Goal: Information Seeking & Learning: Learn about a topic

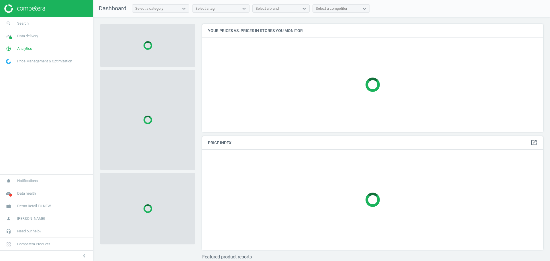
scroll to position [119, 347]
click at [38, 204] on span "Demo Retail EU NEW" at bounding box center [34, 206] width 34 height 5
click at [24, 190] on span "Switch campaign" at bounding box center [18, 189] width 25 height 5
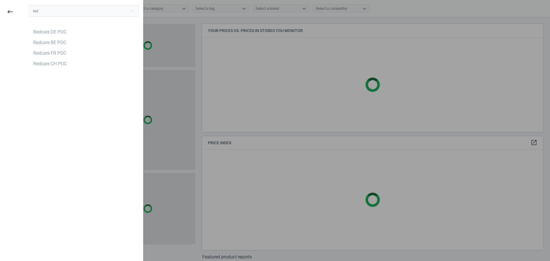
type input "red"
click at [50, 150] on div "red close Redcare DE POC Redcare BE POC Redcare FR POC Redcare CH POC" at bounding box center [84, 131] width 118 height 261
click at [44, 44] on div "Redcare BE POC" at bounding box center [49, 43] width 33 height 6
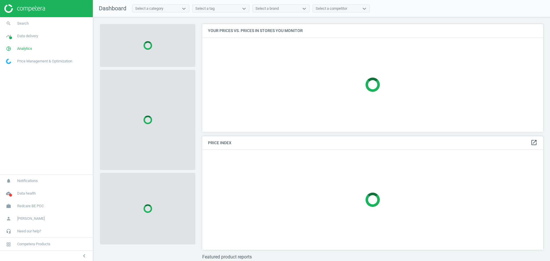
scroll to position [119, 347]
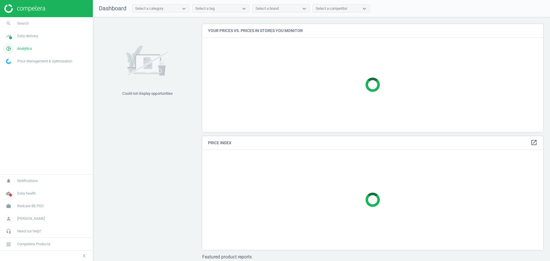
click at [26, 50] on span "Analytics" at bounding box center [24, 48] width 15 height 5
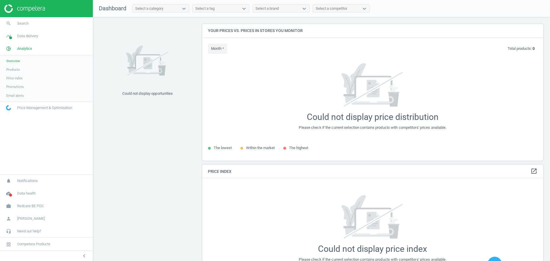
click at [18, 70] on span "Products" at bounding box center [12, 69] width 13 height 5
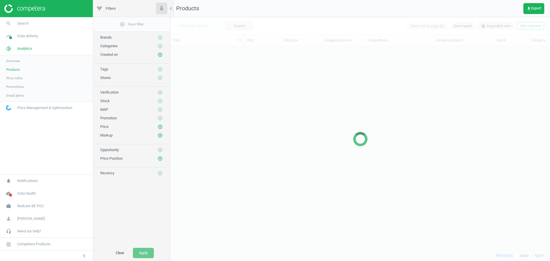
scroll to position [193, 374]
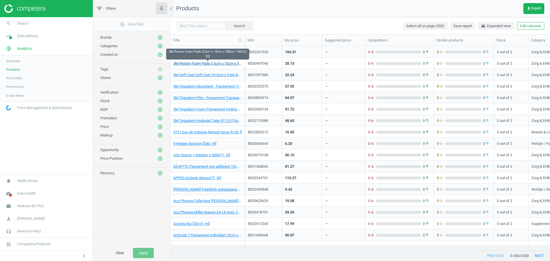
click at [215, 63] on link "3M Reston Foam Pads 0,5cm x 10cm x 500cm 1563 [1; St]" at bounding box center [207, 63] width 68 height 5
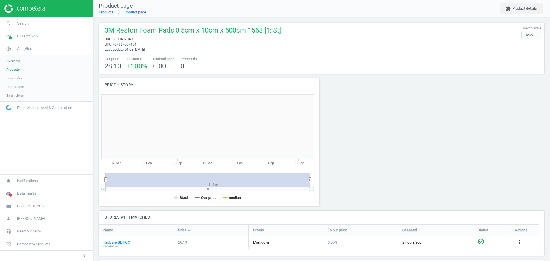
scroll to position [126, 229]
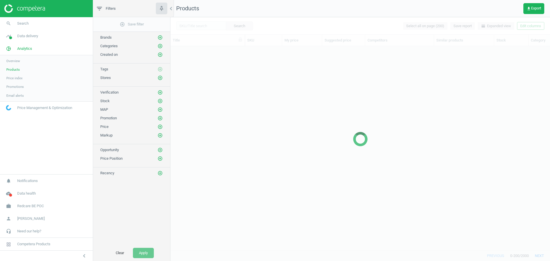
scroll to position [193, 374]
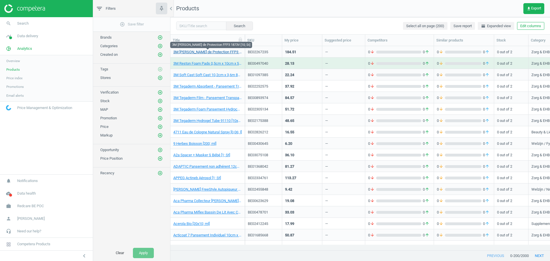
click at [206, 52] on link "3M [PERSON_NAME] de Protection FFP3 1873V [10; St]" at bounding box center [207, 52] width 68 height 5
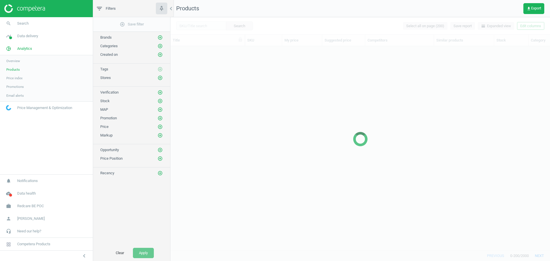
scroll to position [193, 374]
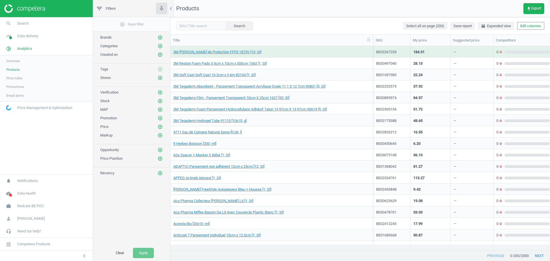
drag, startPoint x: 243, startPoint y: 38, endPoint x: 371, endPoint y: 51, distance: 128.9
click at [371, 51] on div "Title SKU My price Suggested price Competitors Similar products Stock Category …" at bounding box center [360, 143] width 380 height 216
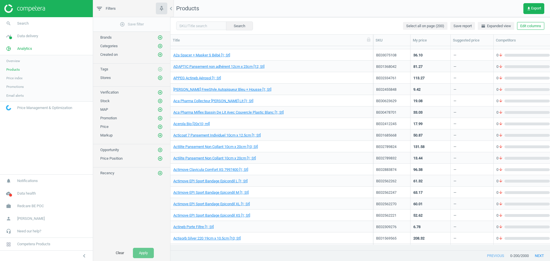
scroll to position [101, 0]
